Goal: Transaction & Acquisition: Purchase product/service

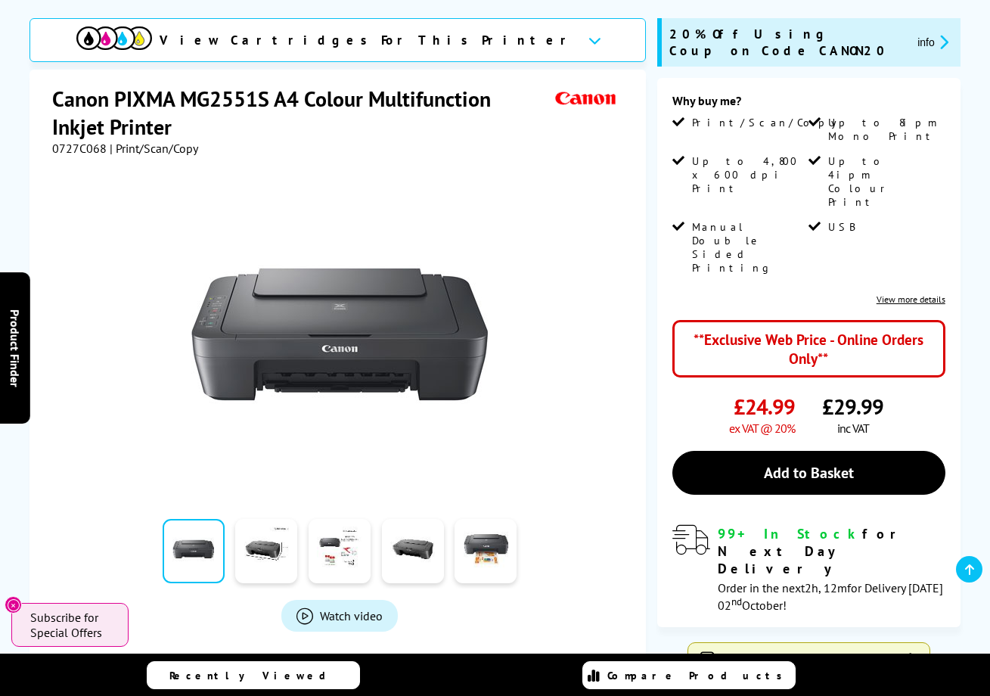
scroll to position [212, 0]
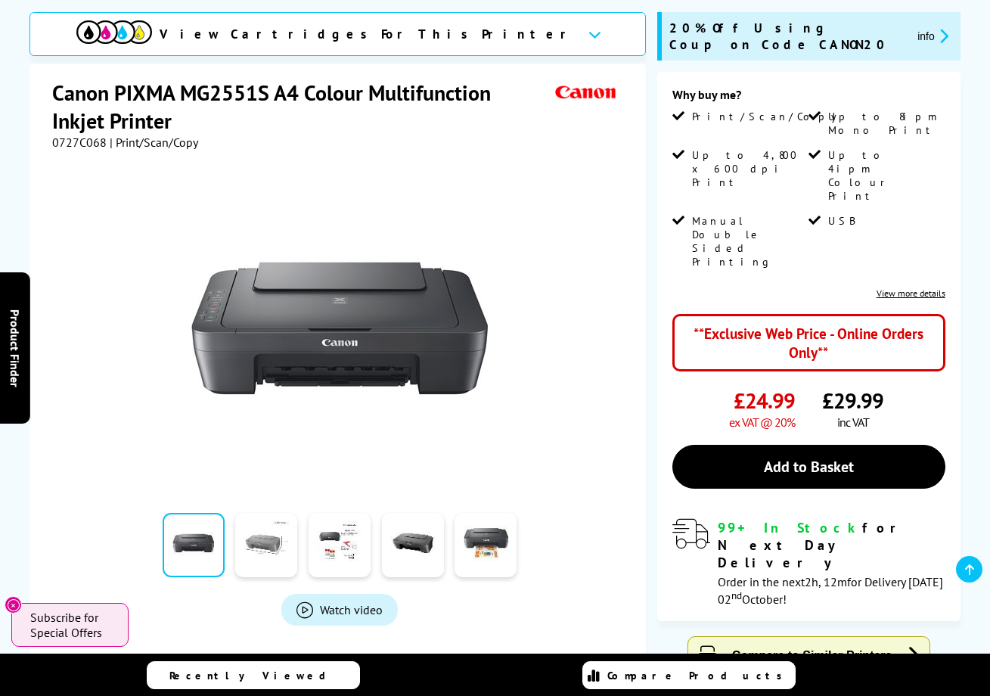
click at [277, 551] on link at bounding box center [266, 545] width 62 height 64
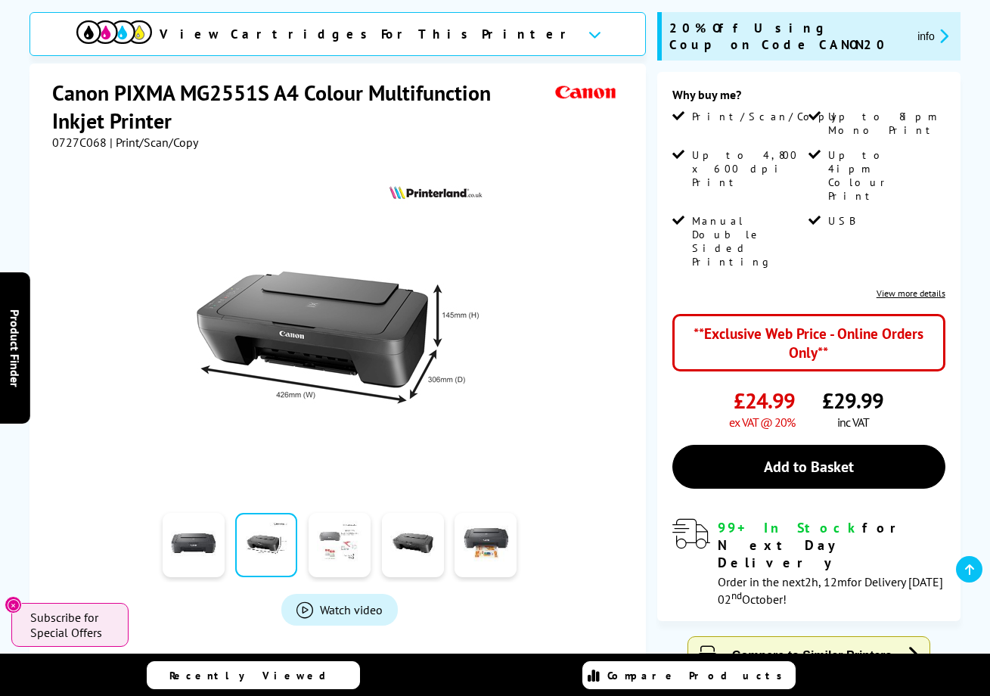
click at [330, 547] on link at bounding box center [339, 545] width 62 height 64
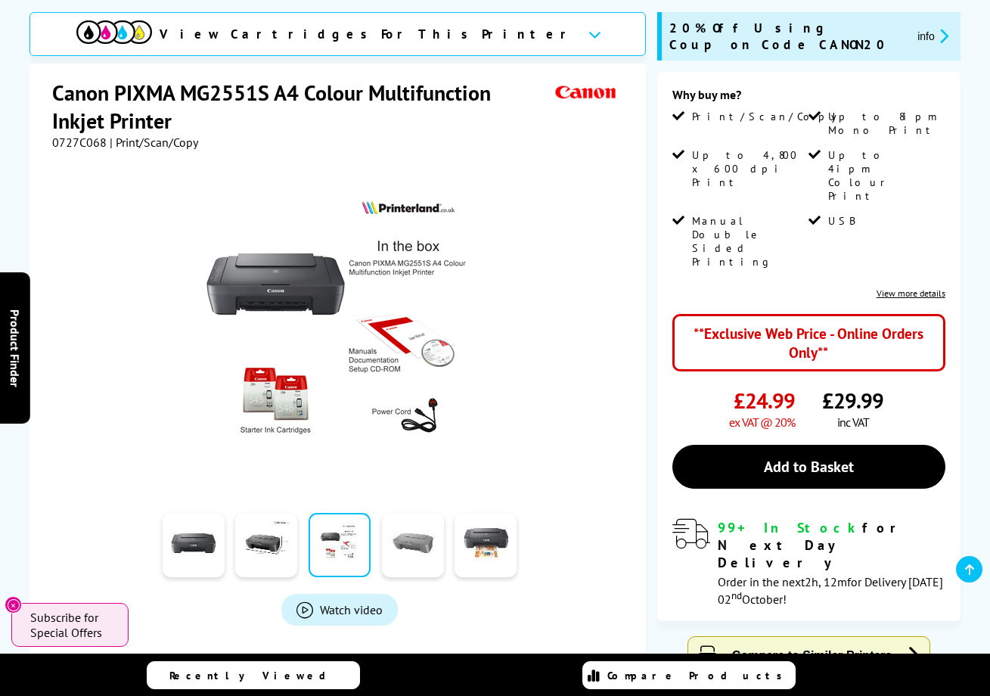
click at [409, 547] on link at bounding box center [413, 545] width 62 height 64
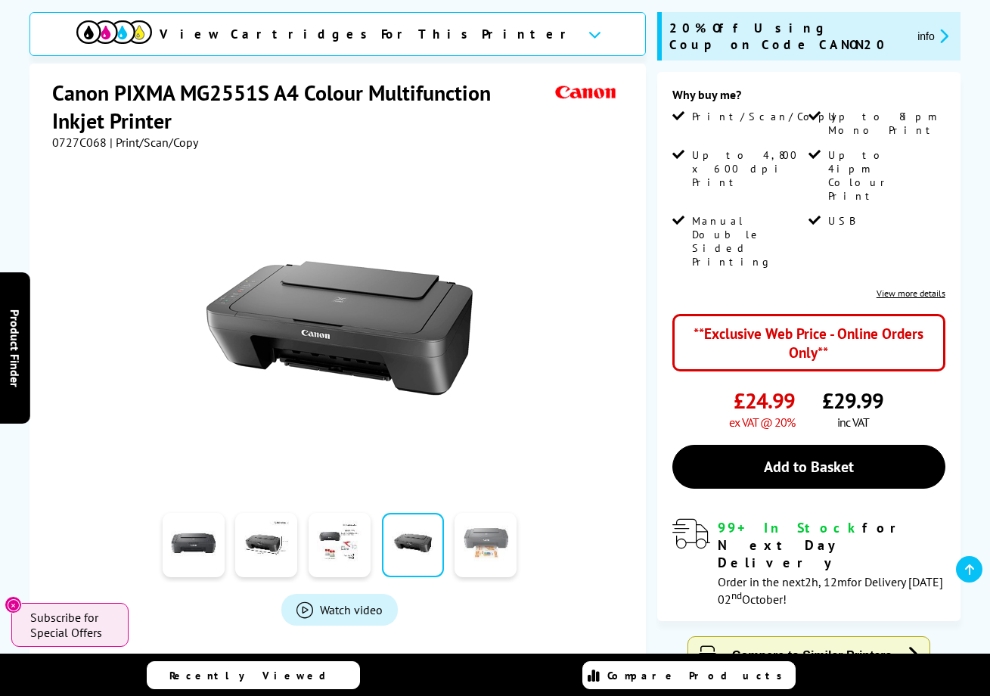
click at [467, 544] on link at bounding box center [485, 545] width 62 height 64
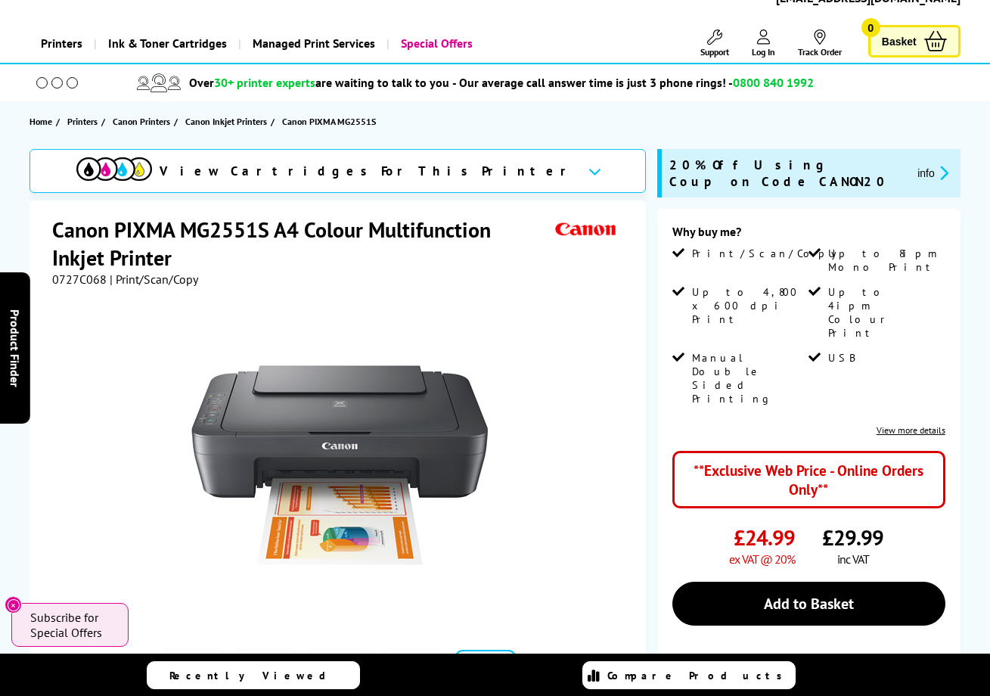
scroll to position [70, 0]
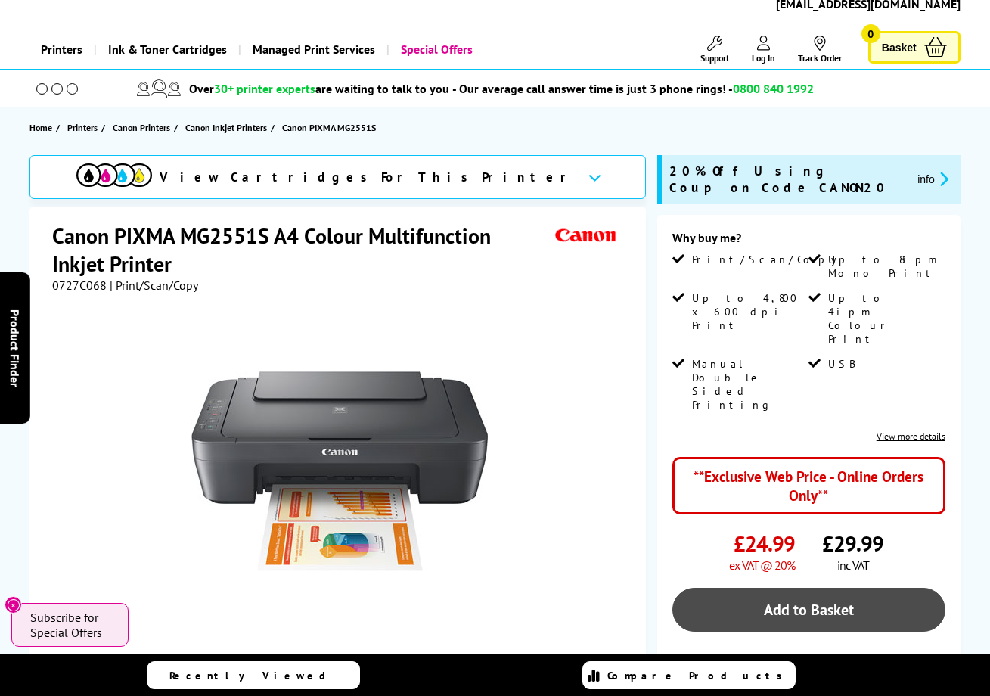
click at [761, 587] on link "Add to Basket" at bounding box center [808, 609] width 273 height 44
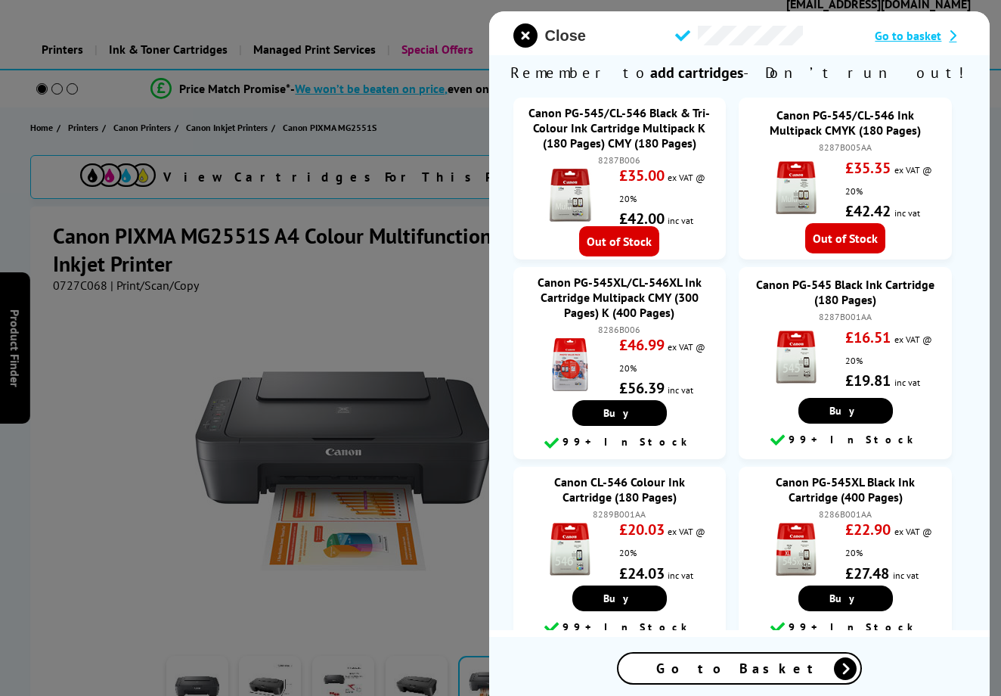
click at [571, 38] on span "Close" at bounding box center [565, 35] width 41 height 17
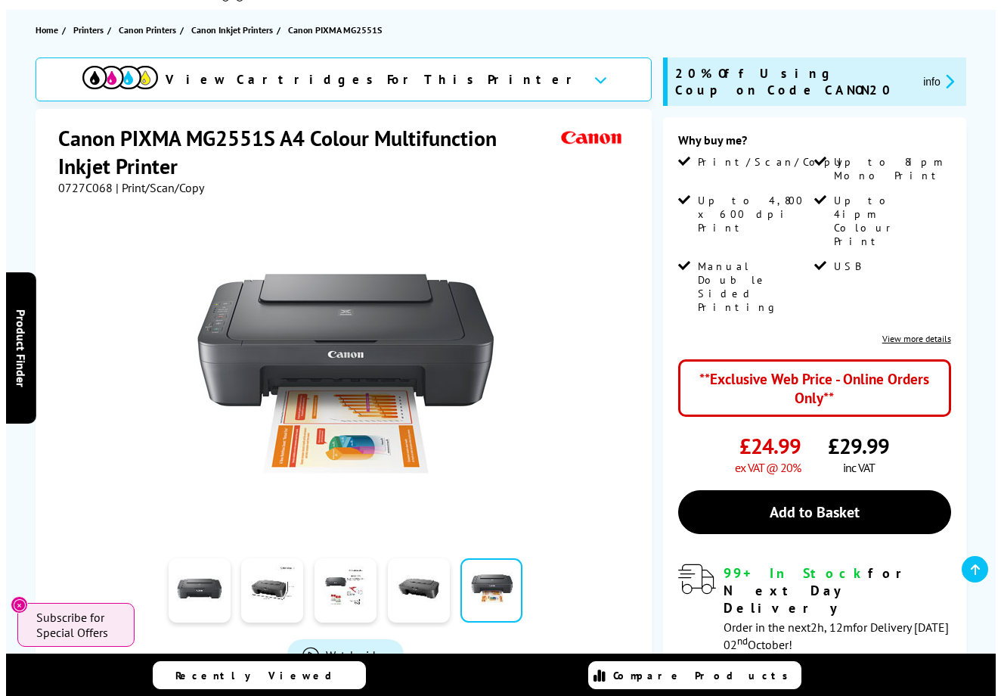
scroll to position [173, 0]
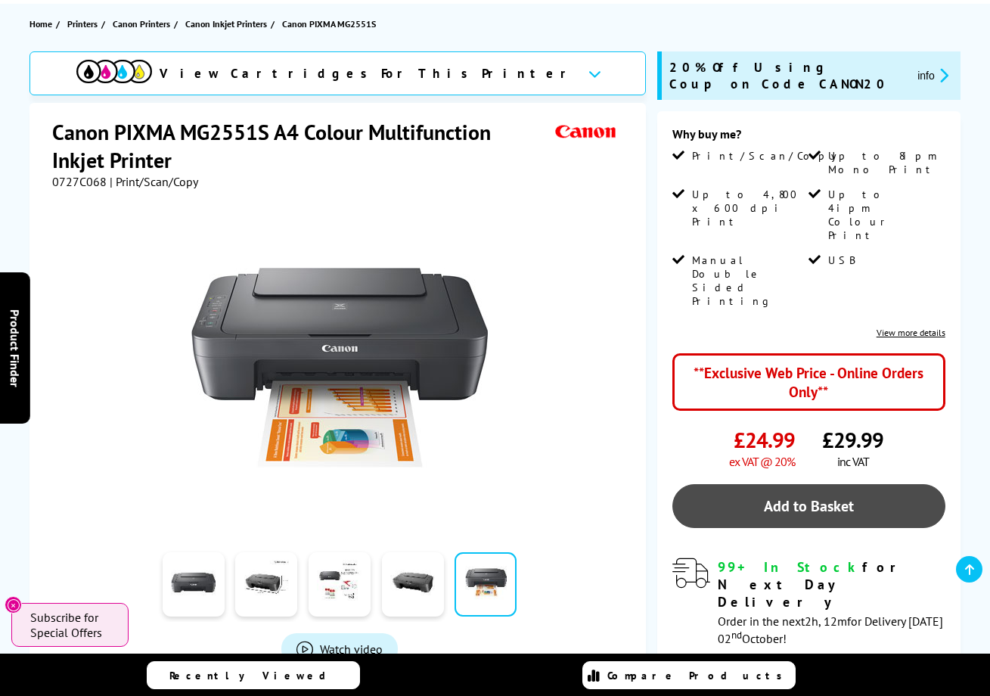
click at [769, 484] on link "Add to Basket" at bounding box center [808, 506] width 273 height 44
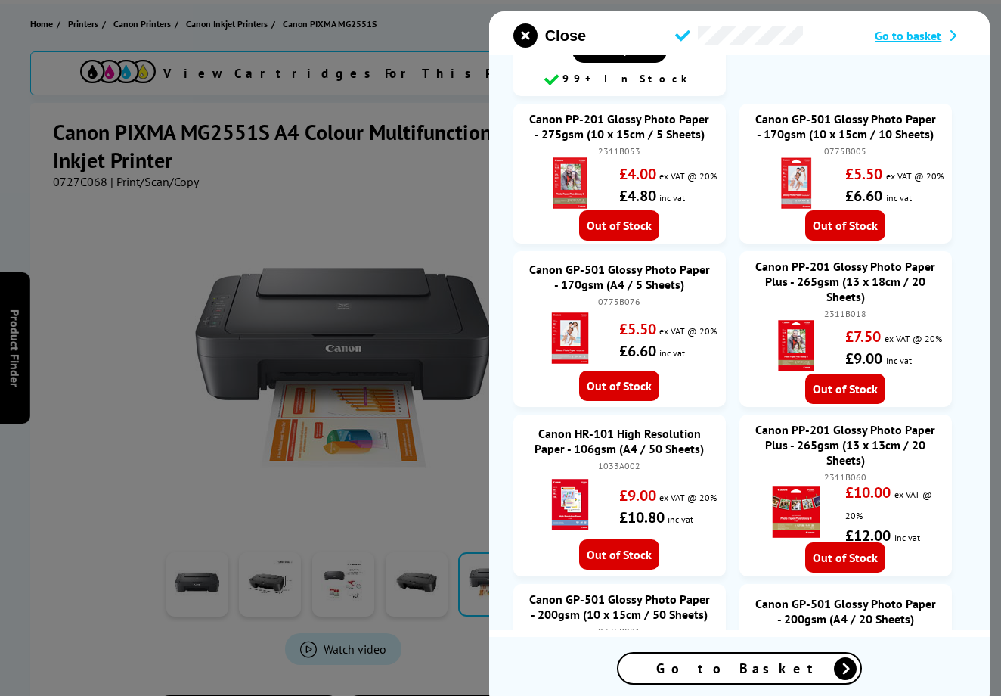
scroll to position [0, 0]
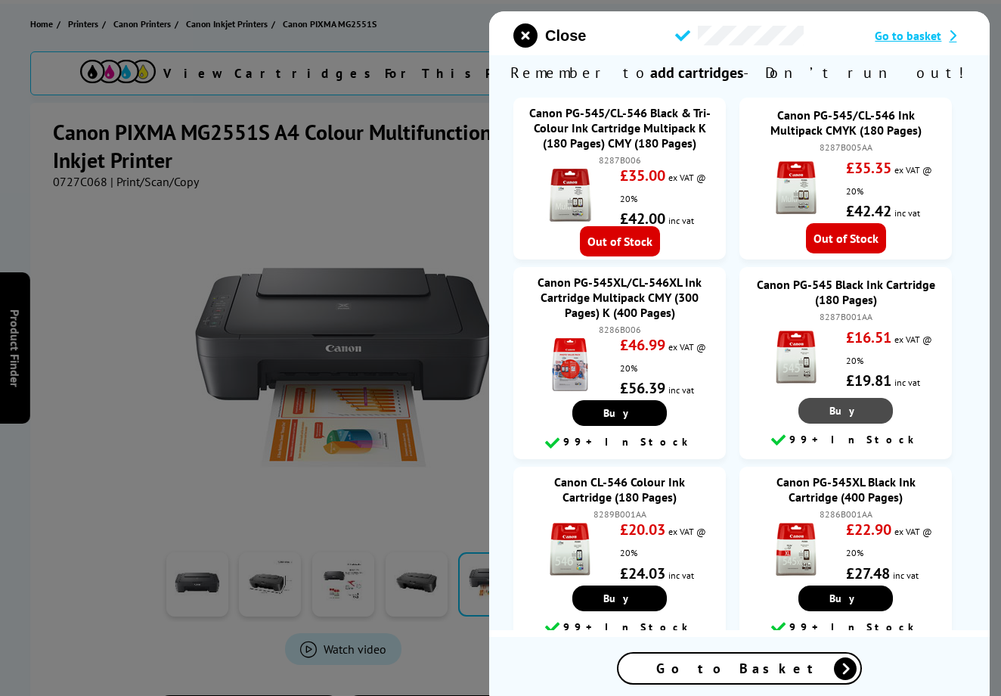
click at [837, 411] on span "Buy" at bounding box center [845, 411] width 33 height 14
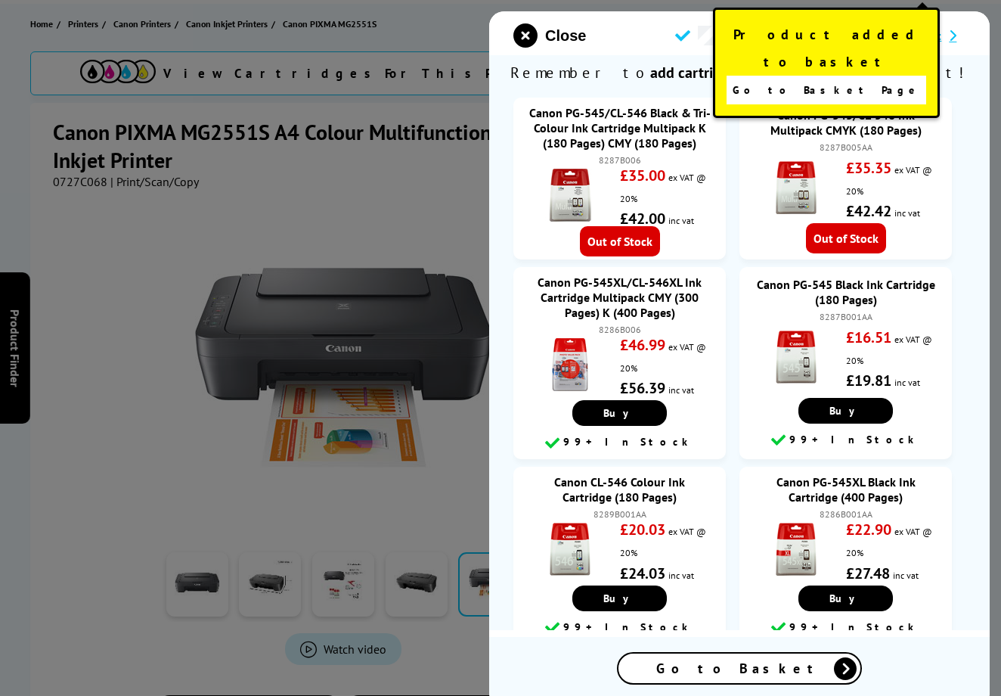
click at [834, 79] on span "Go to Basket Page" at bounding box center [827, 89] width 188 height 21
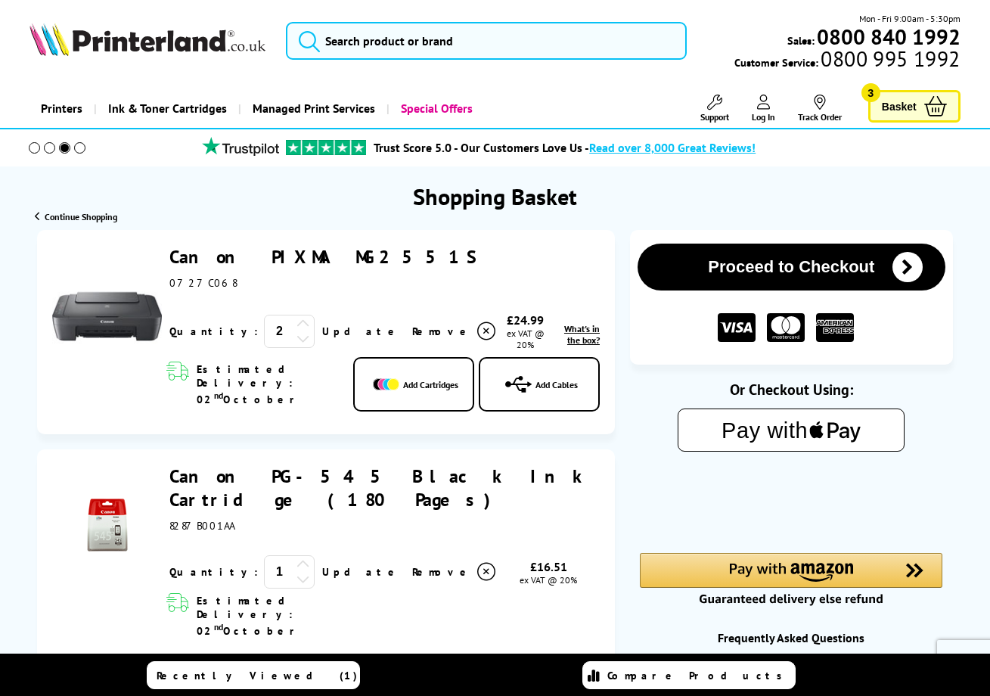
click at [296, 337] on icon at bounding box center [303, 338] width 14 height 14
